Goal: Transaction & Acquisition: Purchase product/service

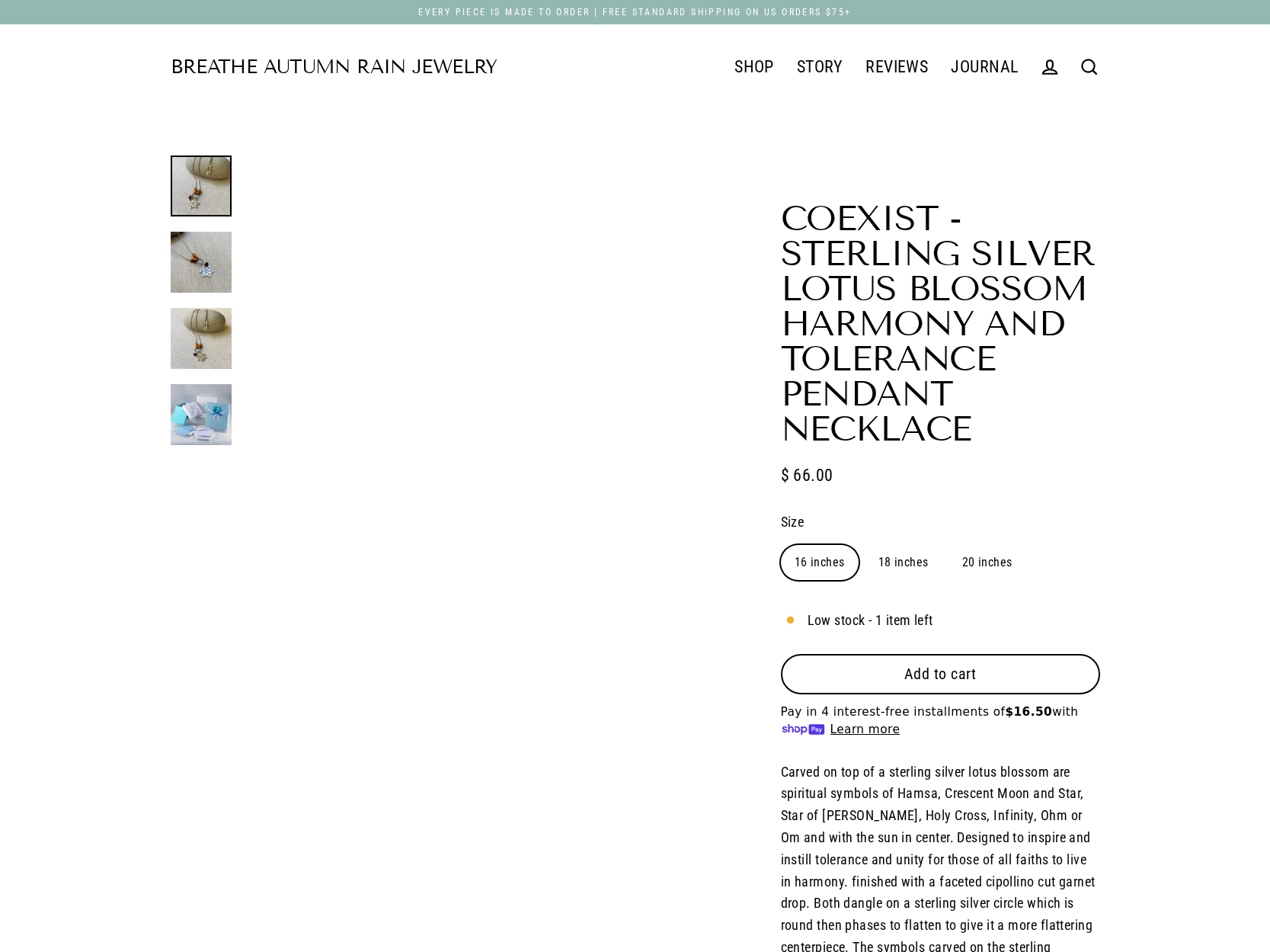
select select "3"
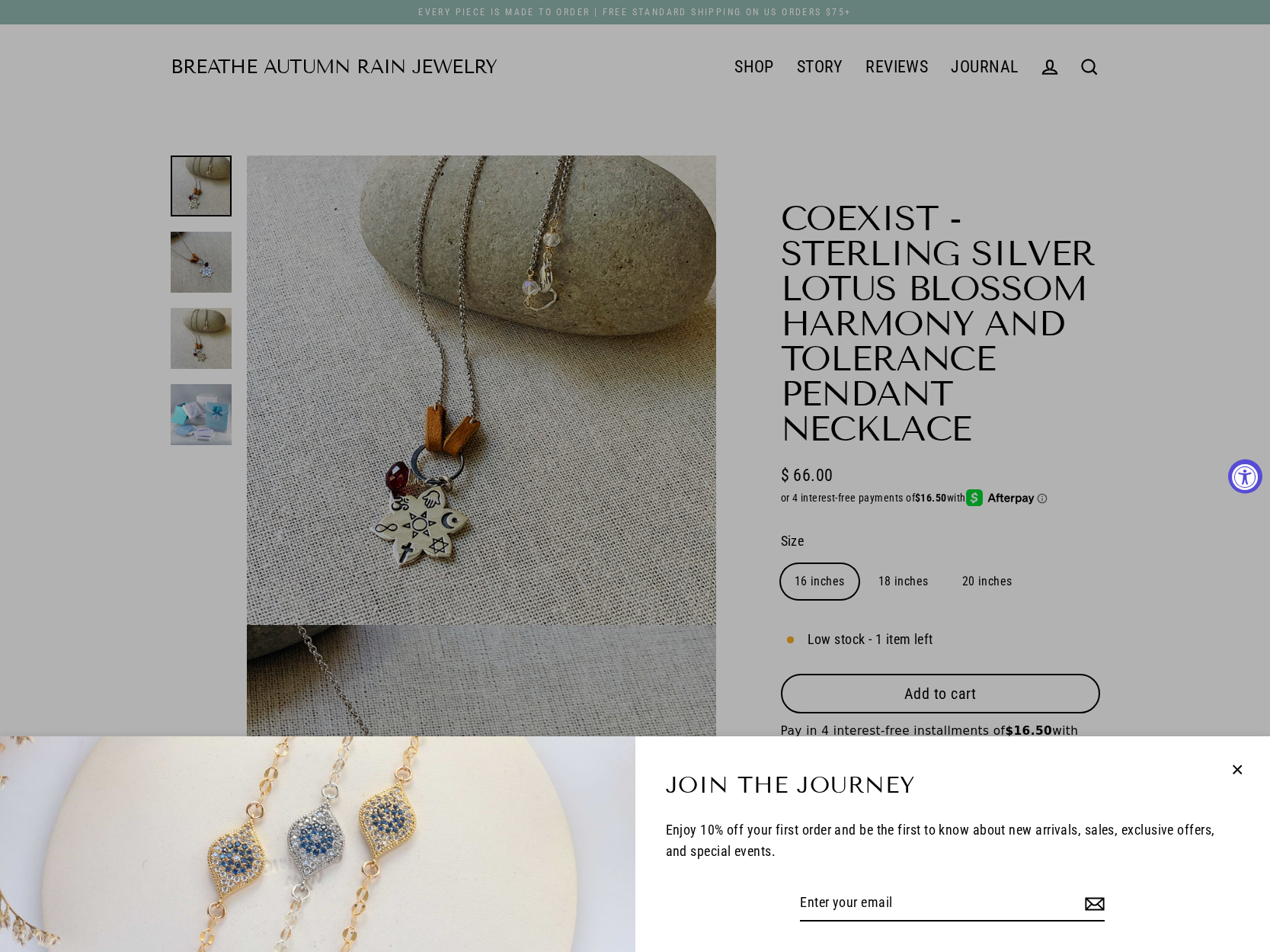
click at [1237, 764] on icon "button" at bounding box center [1237, 769] width 20 height 20
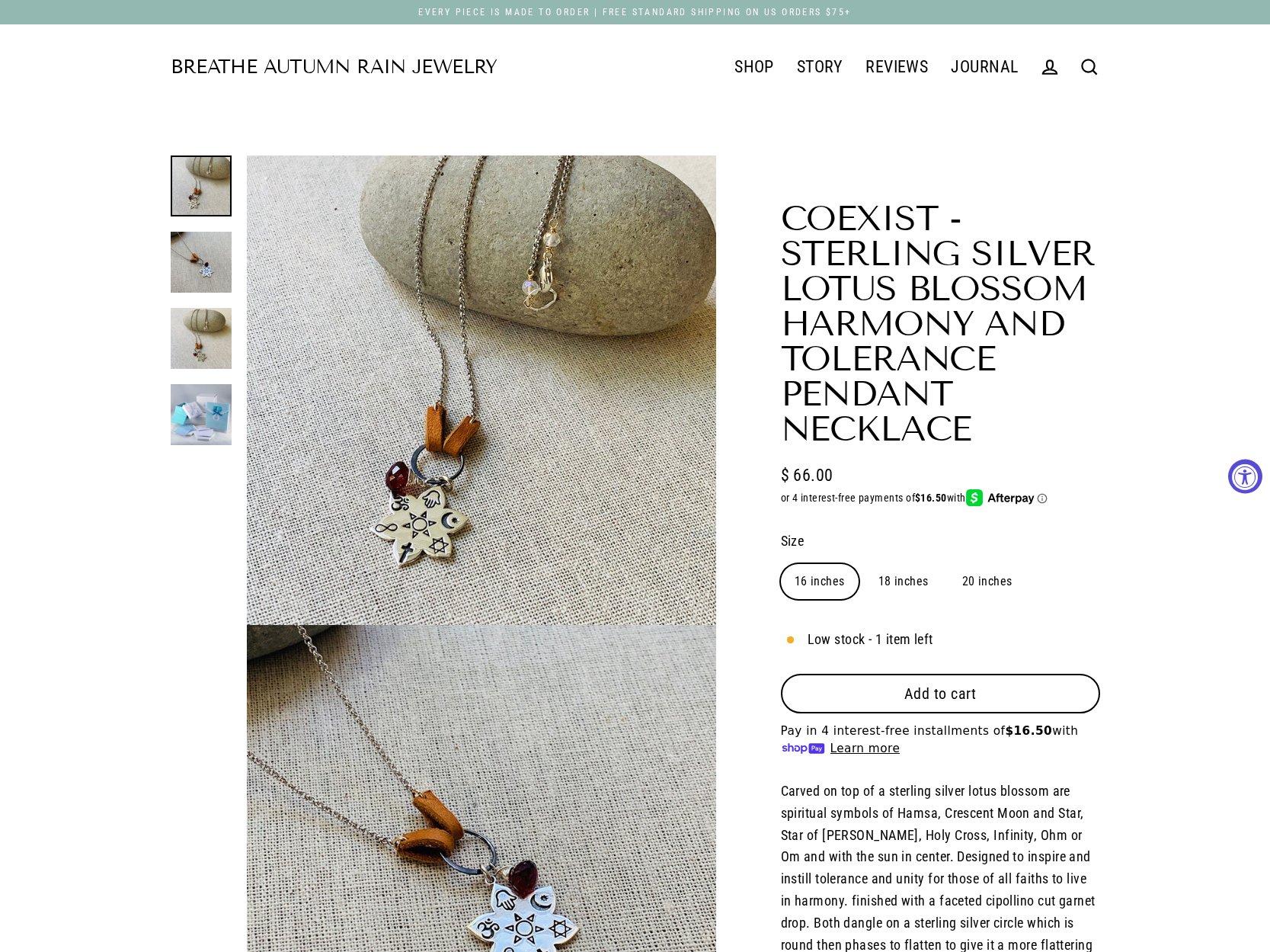
click at [909, 582] on label "18 inches" at bounding box center [903, 581] width 77 height 35
click at [865, 564] on input "18 inches" at bounding box center [864, 563] width 1 height 1
radio input "true"
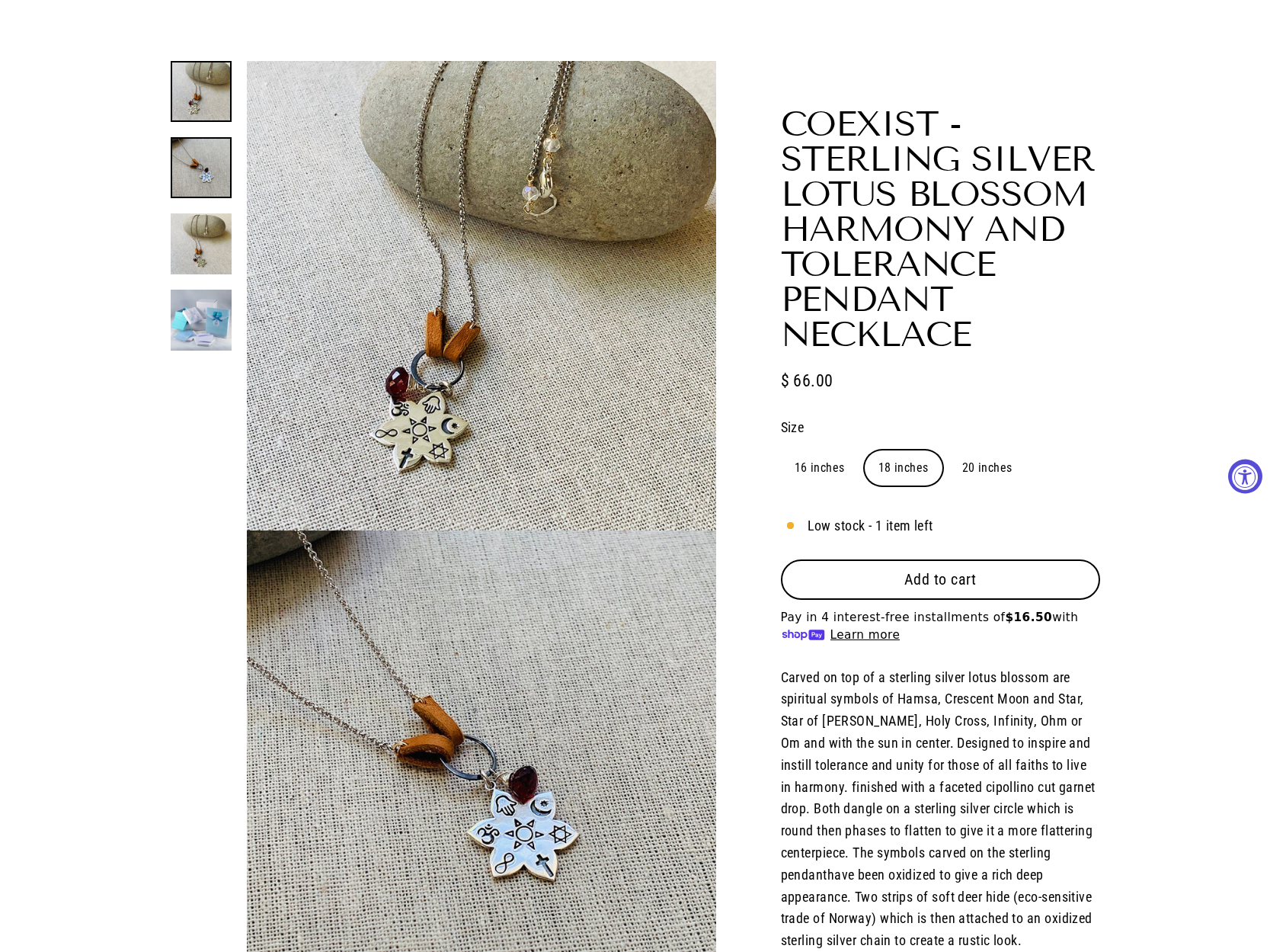
click at [202, 271] on div at bounding box center [201, 206] width 61 height 290
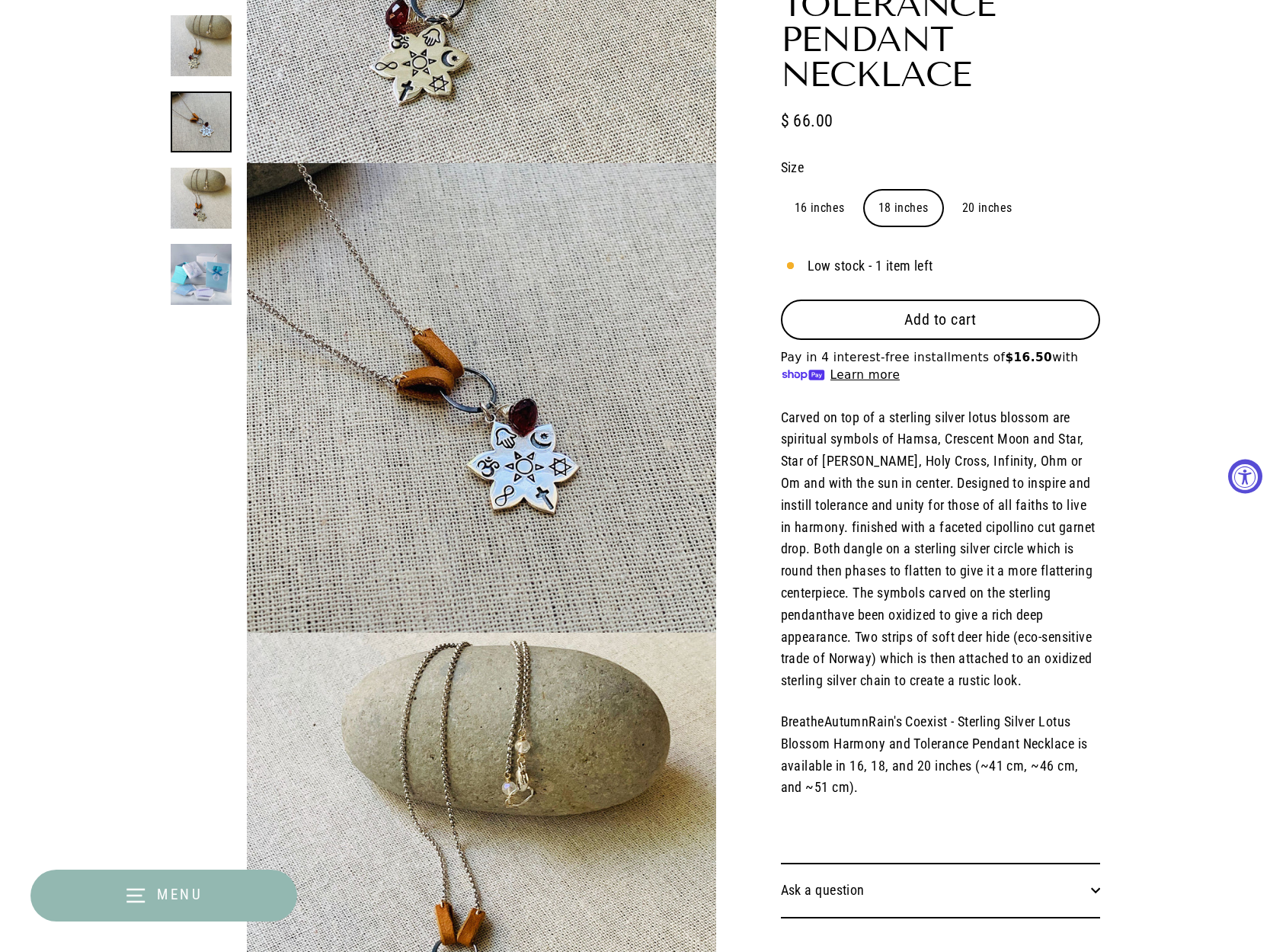
scroll to position [469, 0]
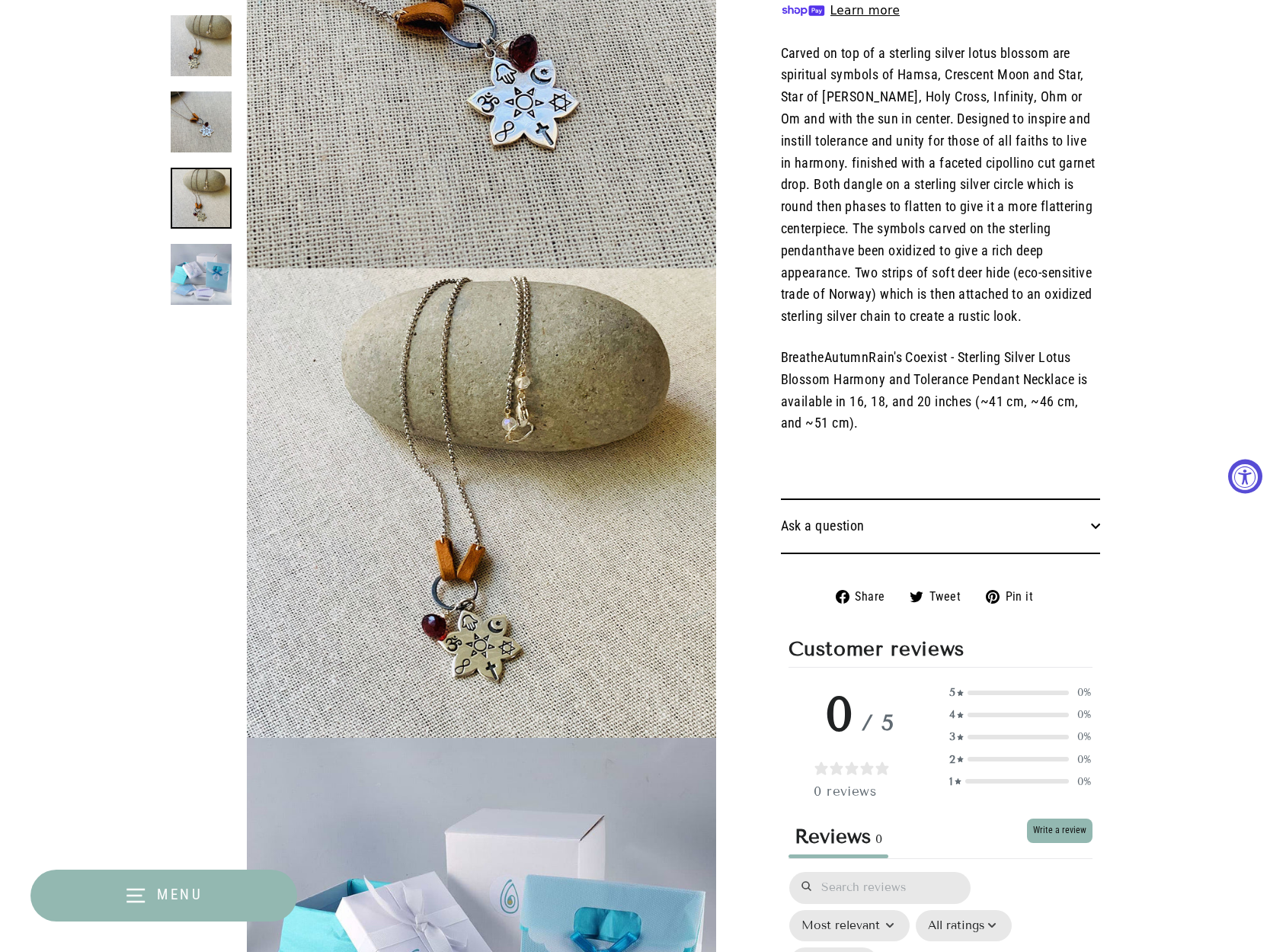
click at [205, 204] on link at bounding box center [201, 198] width 61 height 61
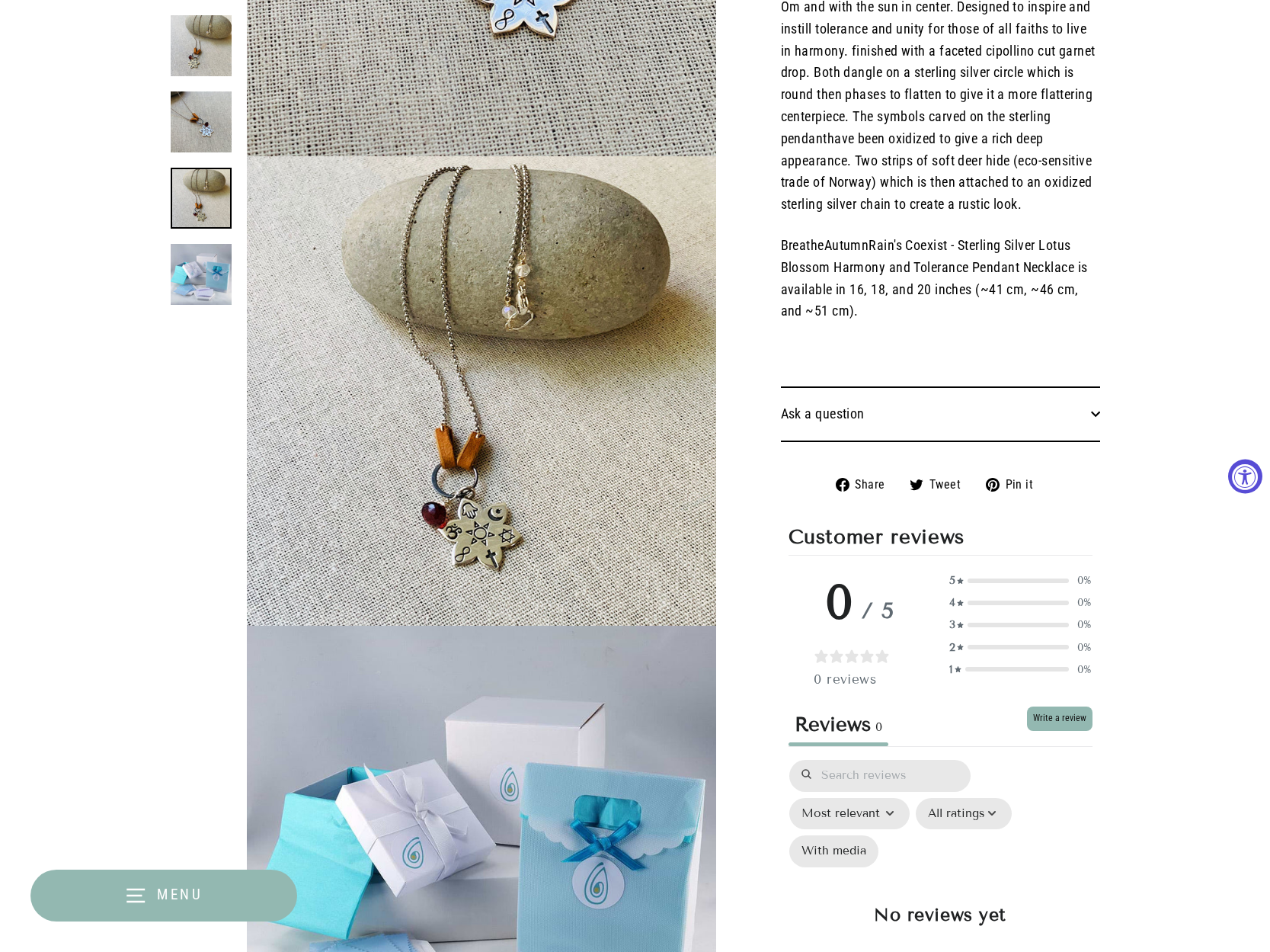
scroll to position [939, 0]
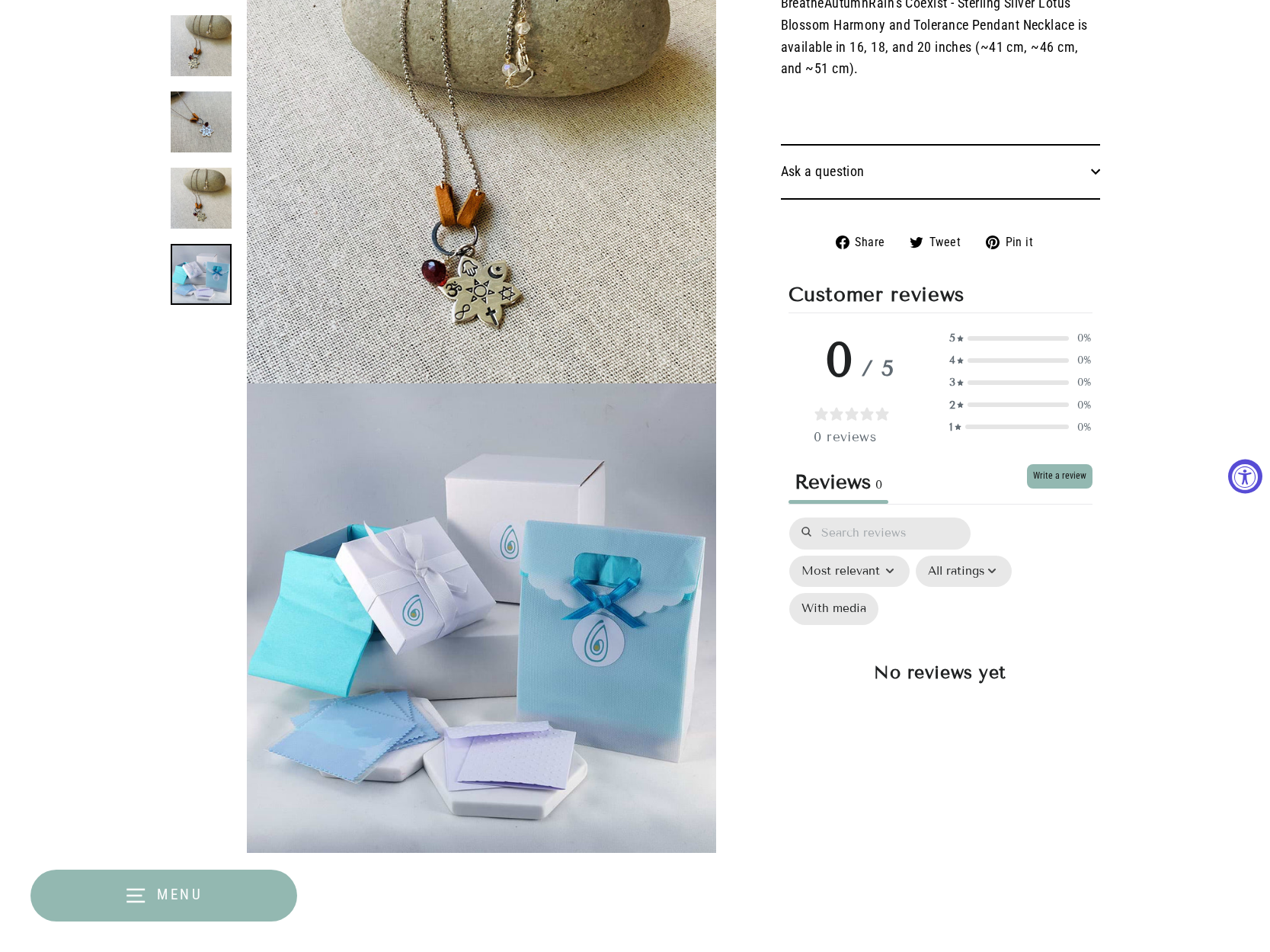
click at [208, 256] on img at bounding box center [201, 274] width 61 height 61
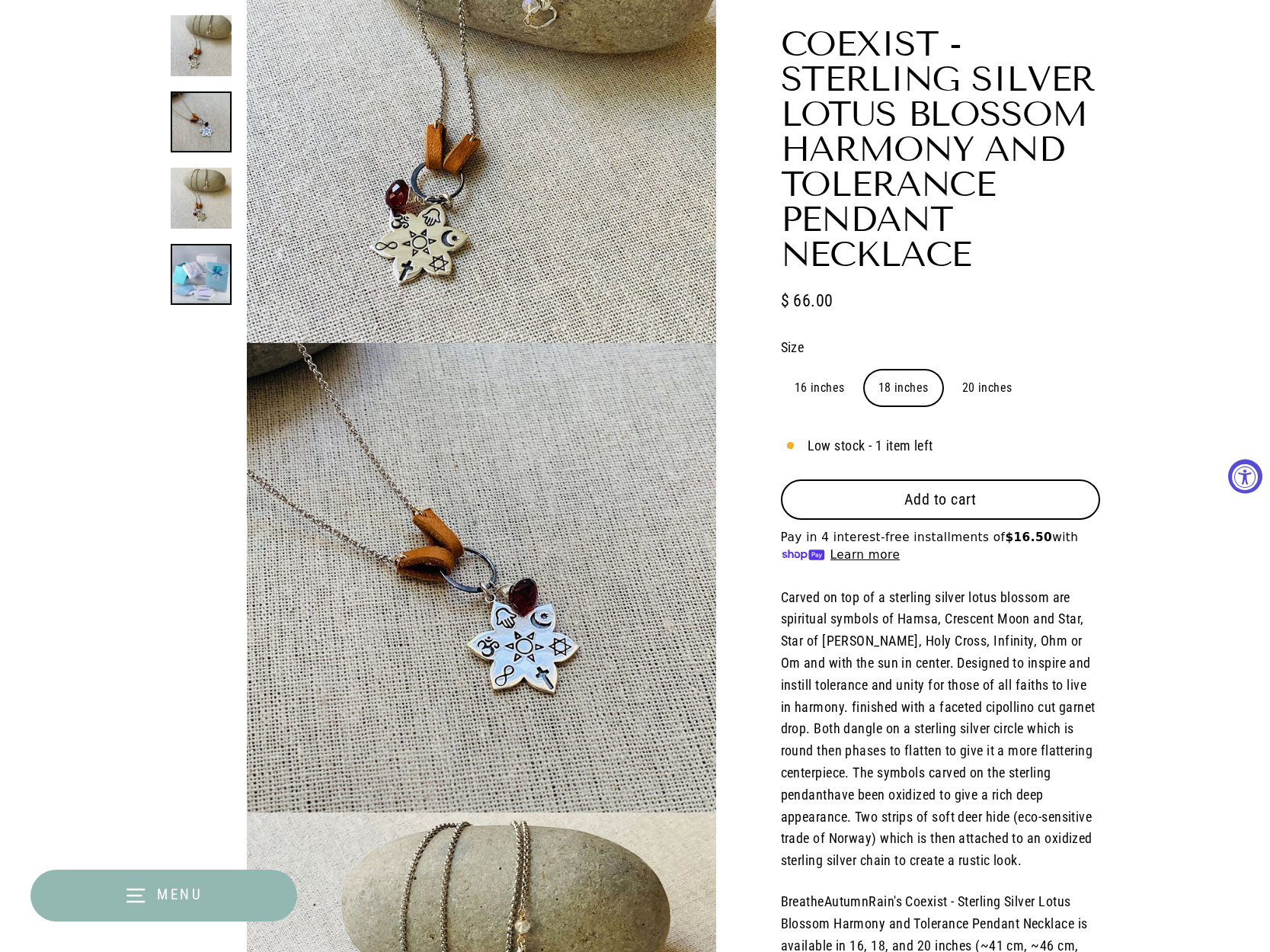
scroll to position [0, 0]
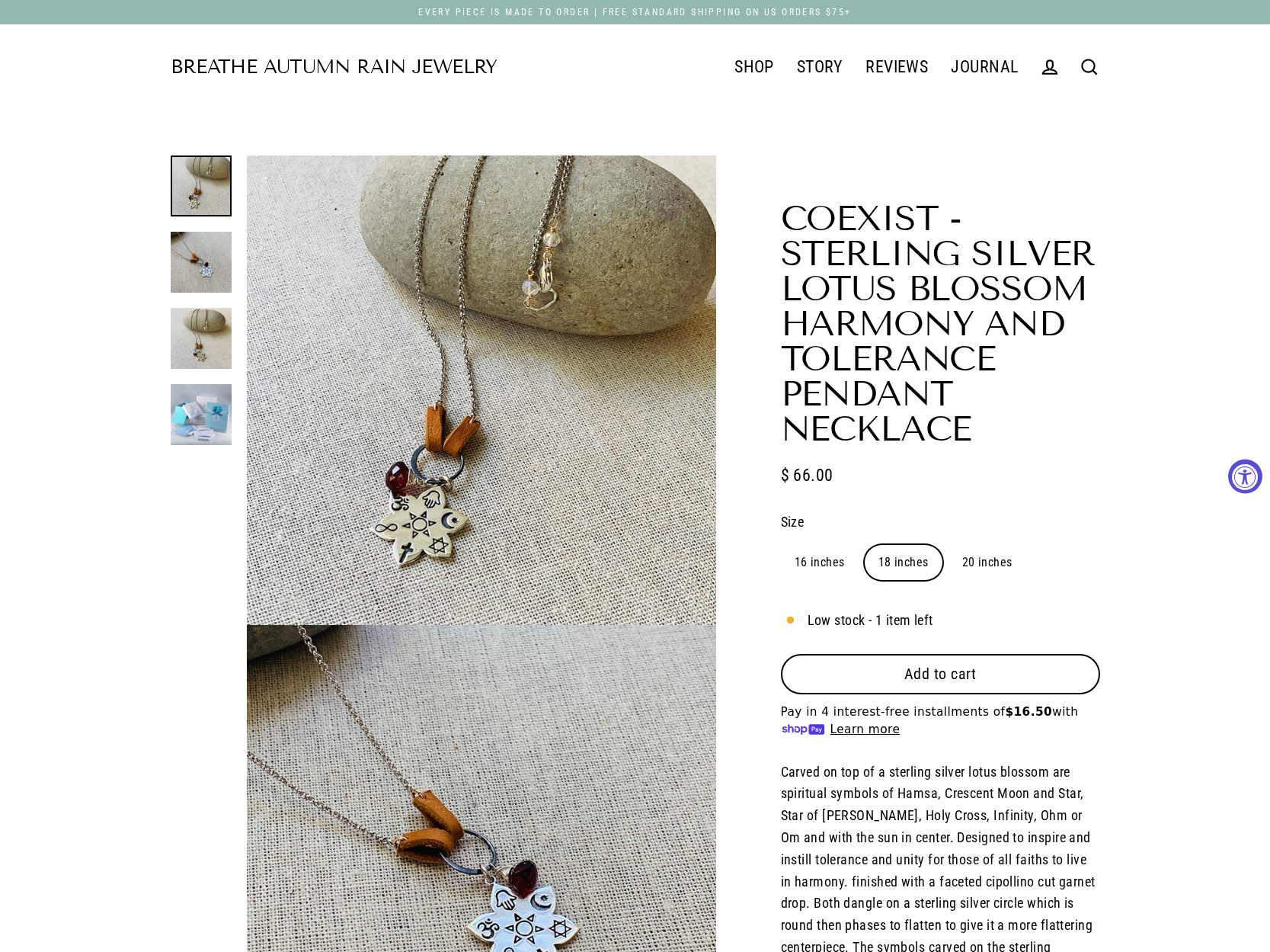
click at [194, 194] on link at bounding box center [201, 186] width 61 height 61
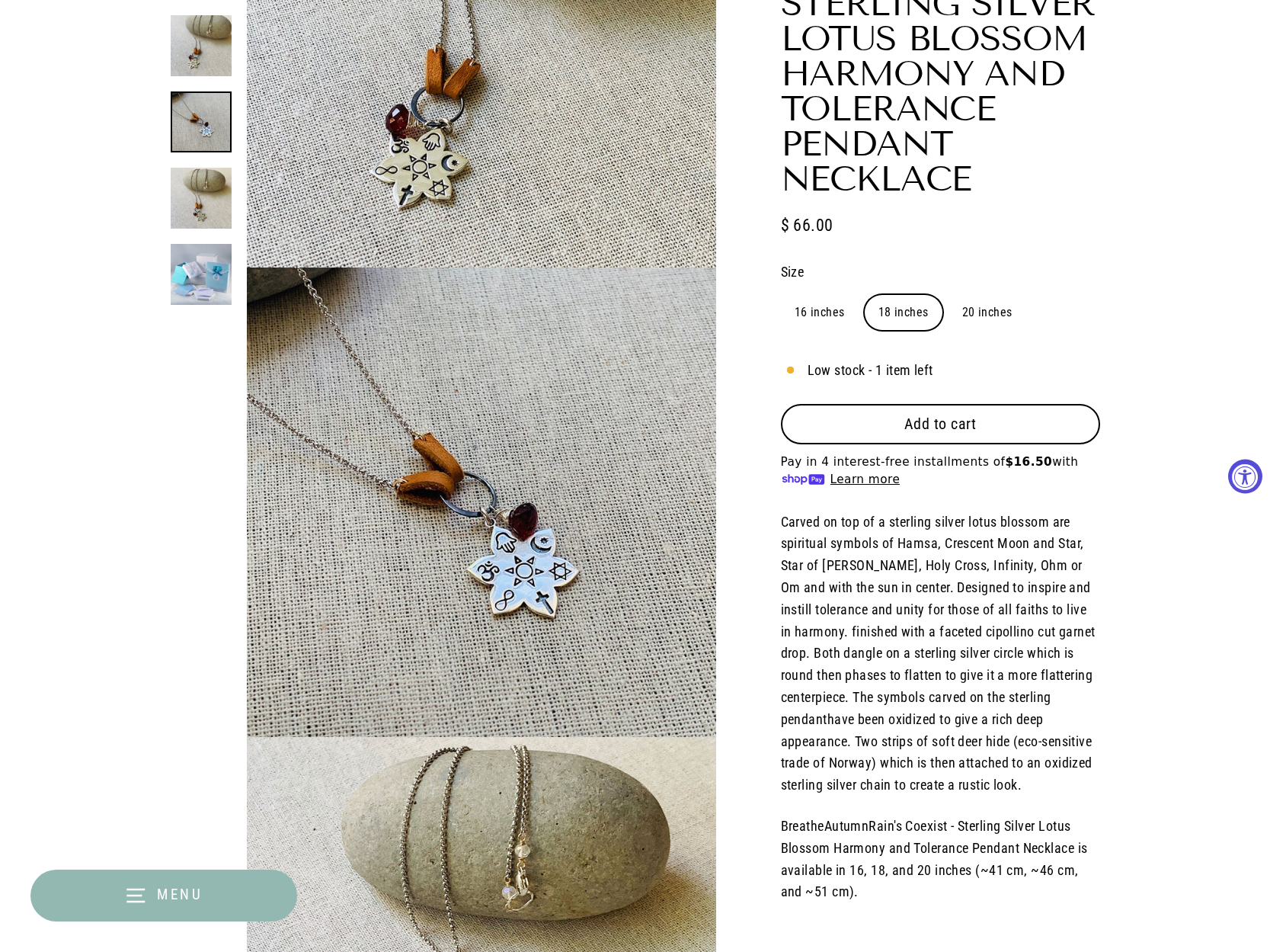
click at [197, 249] on div at bounding box center [201, 160] width 61 height 290
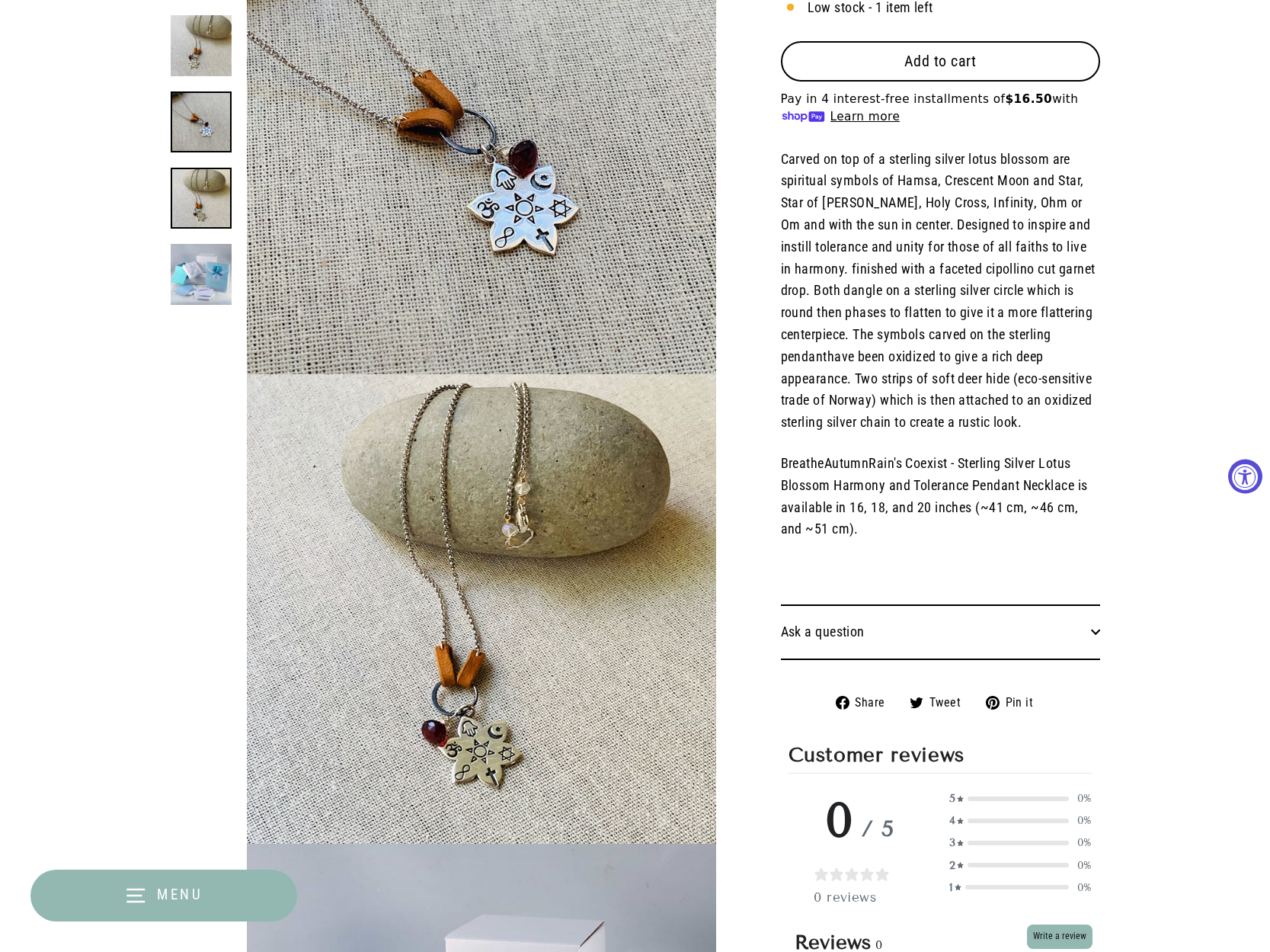
scroll to position [724, 0]
